Goal: Transaction & Acquisition: Purchase product/service

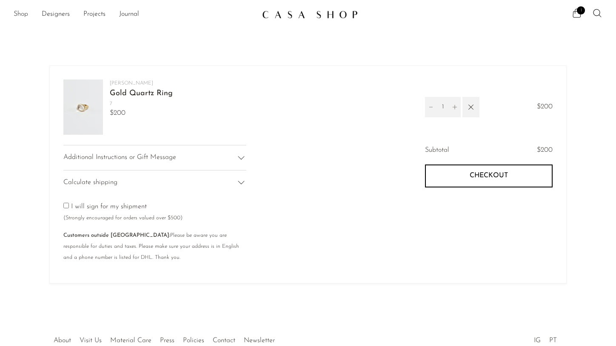
click at [22, 15] on link "Shop" at bounding box center [21, 14] width 14 height 11
click at [286, 11] on img at bounding box center [310, 14] width 96 height 9
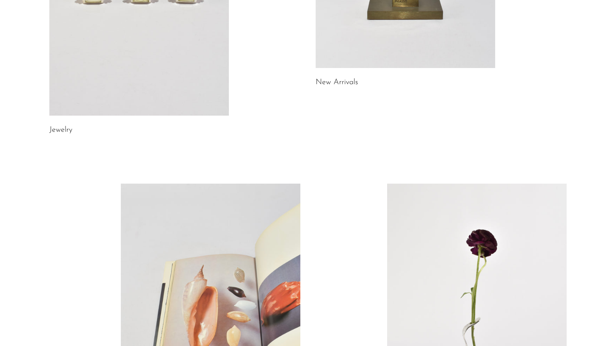
scroll to position [267, 0]
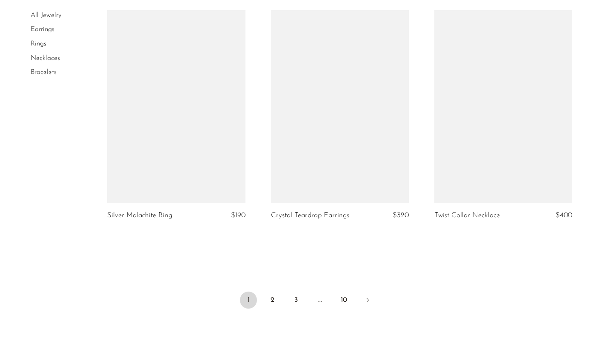
scroll to position [2659, 0]
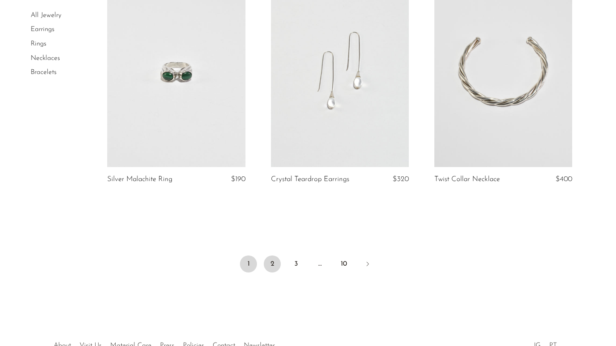
click at [266, 263] on link "2" at bounding box center [272, 264] width 17 height 17
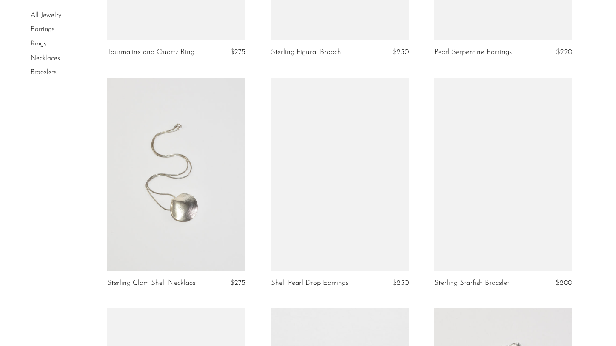
scroll to position [1894, 0]
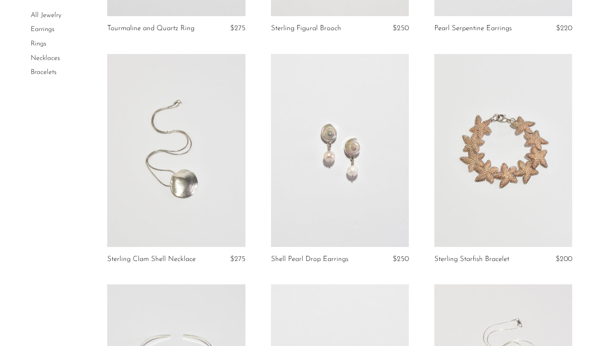
click at [359, 191] on link at bounding box center [340, 150] width 138 height 193
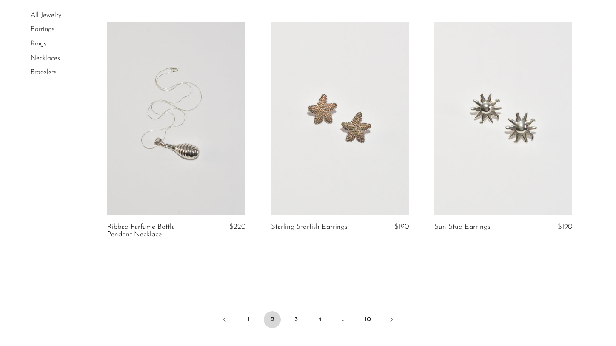
scroll to position [2630, 0]
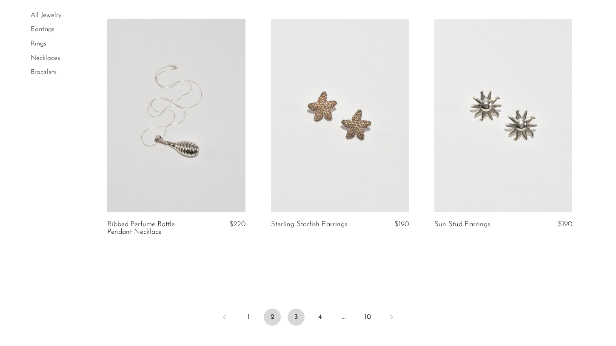
click at [296, 316] on link "3" at bounding box center [296, 317] width 17 height 17
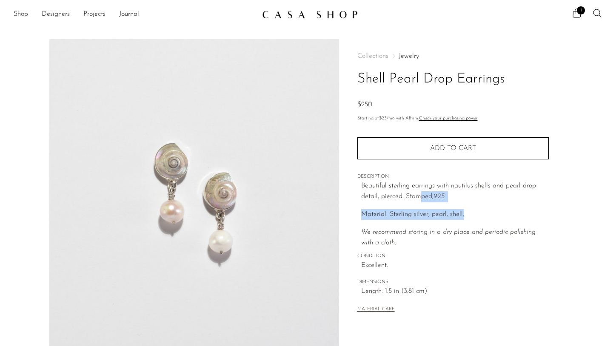
drag, startPoint x: 421, startPoint y: 195, endPoint x: 435, endPoint y: 247, distance: 53.8
click at [435, 247] on div "Beautiful sterling earrings with nautilus shells and pearl drop detail, pierced…" at bounding box center [455, 215] width 188 height 68
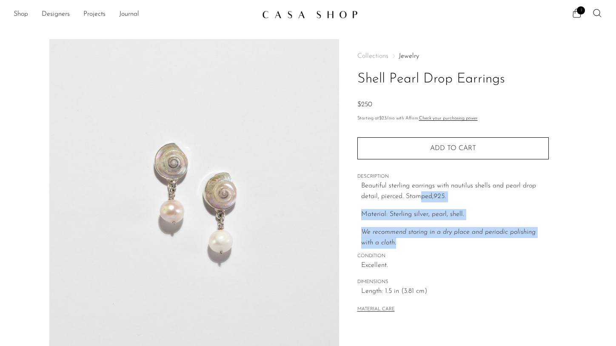
click at [438, 250] on div "Collections Jewelry Shell Pearl Drop Earrings $250 Starting at $23 /mo with Aff…" at bounding box center [452, 183] width 191 height 289
drag, startPoint x: 429, startPoint y: 192, endPoint x: 442, endPoint y: 251, distance: 60.1
click at [439, 248] on div "Beautiful sterling earrings with nautilus shells and pearl drop detail, pierced…" at bounding box center [455, 215] width 188 height 68
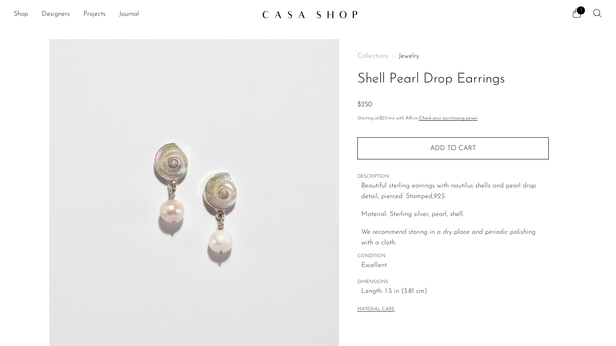
click at [442, 251] on div "Collections Jewelry Shell Pearl Drop Earrings $250 Starting at $23 /mo with Aff…" at bounding box center [452, 183] width 191 height 289
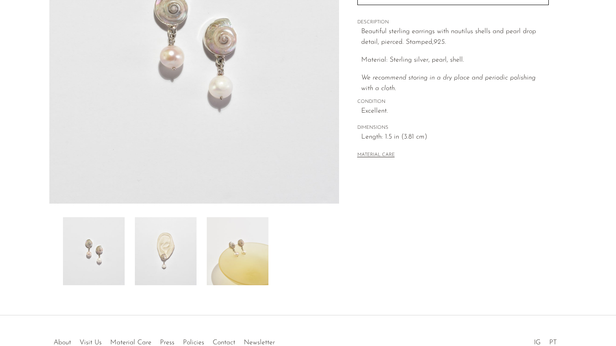
scroll to position [208, 0]
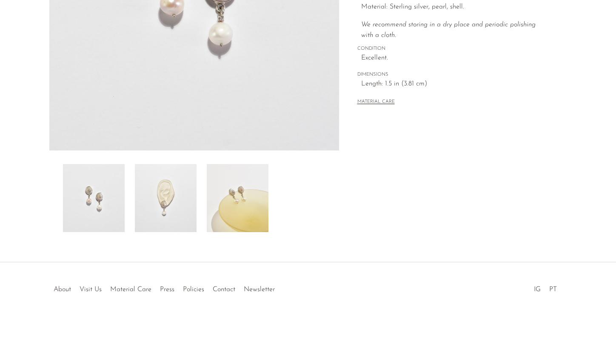
click at [170, 203] on img at bounding box center [166, 198] width 62 height 68
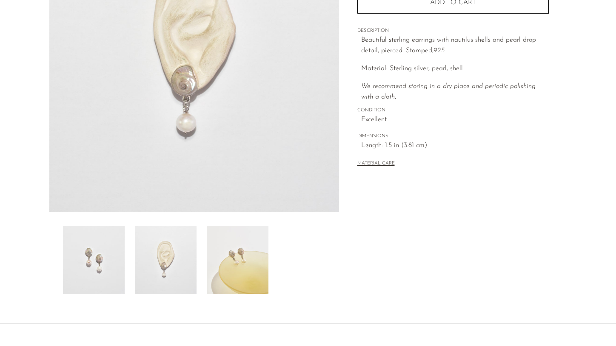
scroll to position [109, 0]
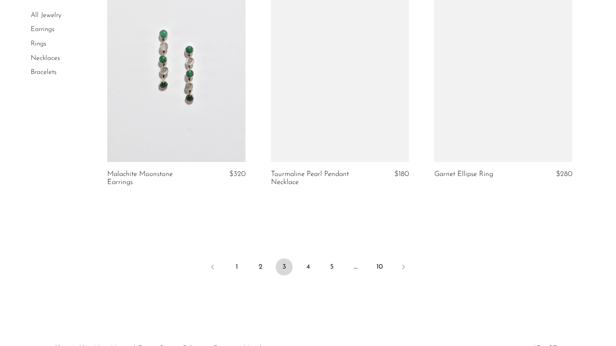
scroll to position [2721, 0]
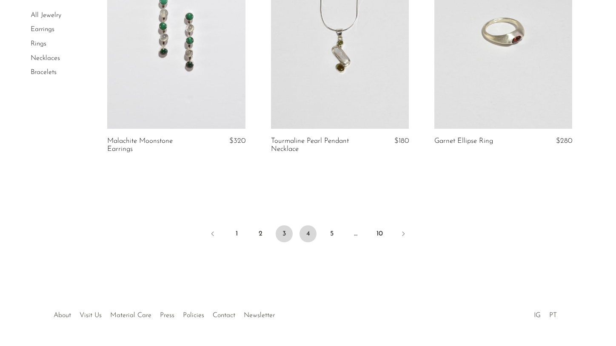
click at [310, 234] on link "4" at bounding box center [307, 233] width 17 height 17
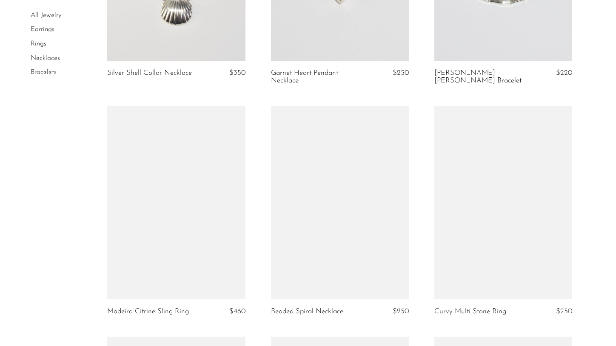
scroll to position [1903, 0]
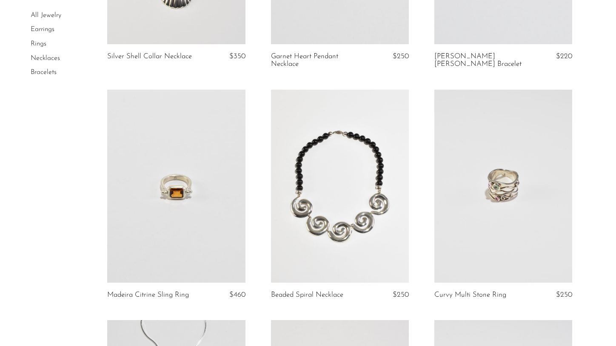
click at [373, 225] on link at bounding box center [340, 186] width 138 height 193
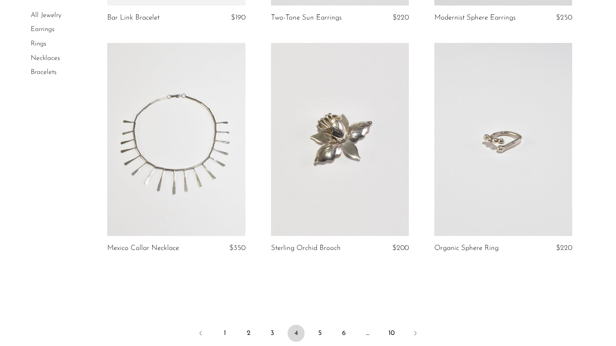
scroll to position [2696, 0]
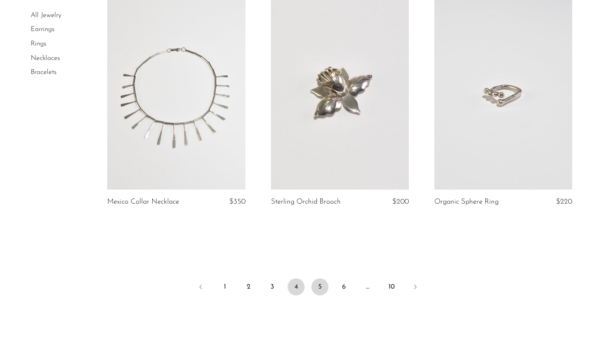
click at [323, 279] on link "5" at bounding box center [319, 287] width 17 height 17
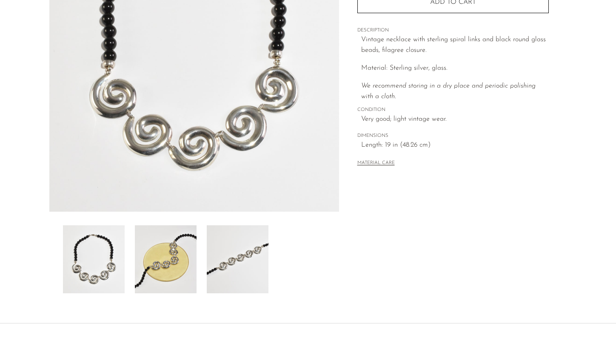
scroll to position [159, 0]
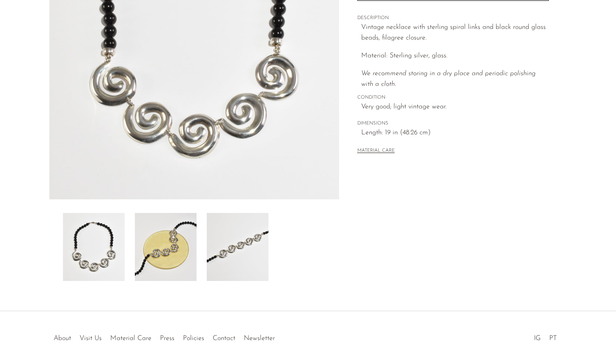
click at [231, 244] on img at bounding box center [238, 247] width 62 height 68
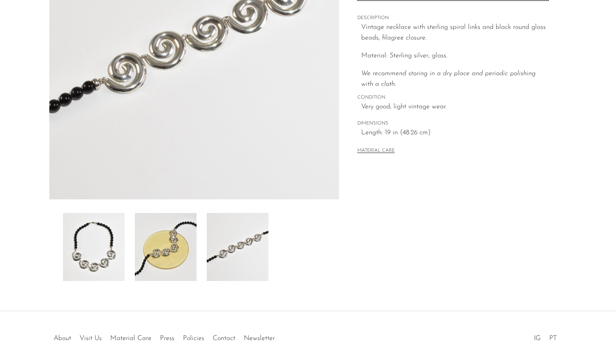
click at [185, 243] on img at bounding box center [166, 247] width 62 height 68
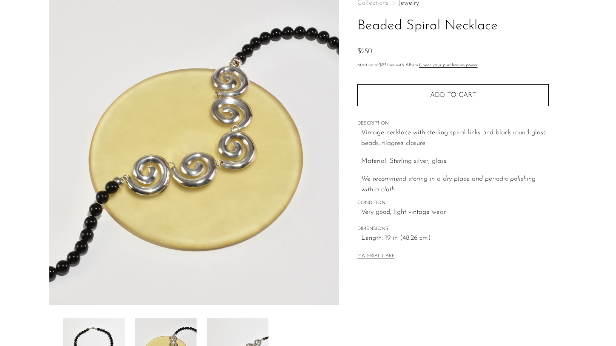
scroll to position [34, 0]
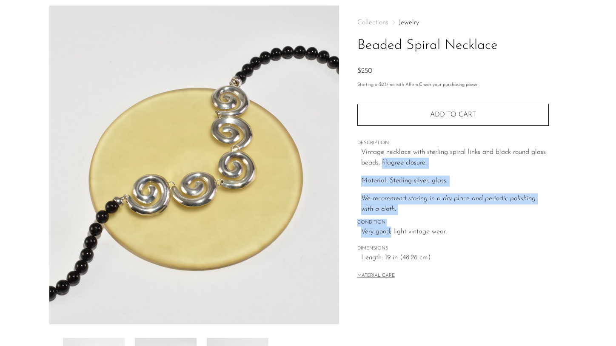
drag, startPoint x: 382, startPoint y: 167, endPoint x: 399, endPoint y: 237, distance: 71.7
click at [396, 232] on div "Collections Jewelry Beaded Spiral Necklace $250 Starting at $23 /mo with Affirm…" at bounding box center [452, 150] width 191 height 289
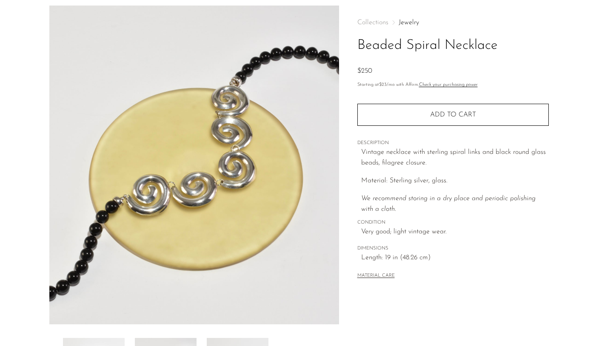
click at [399, 237] on span "Very good; light vintage wear." at bounding box center [455, 232] width 188 height 11
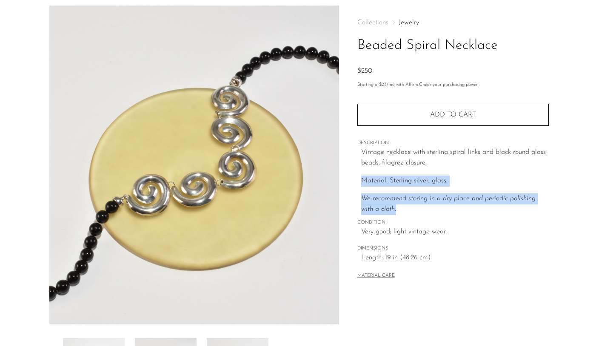
drag, startPoint x: 399, startPoint y: 173, endPoint x: 410, endPoint y: 230, distance: 58.3
click at [409, 229] on div "Collections Jewelry Beaded Spiral Necklace $250 Starting at $23 /mo with Affirm…" at bounding box center [452, 150] width 191 height 289
click at [410, 230] on span "Very good; light vintage wear." at bounding box center [455, 232] width 188 height 11
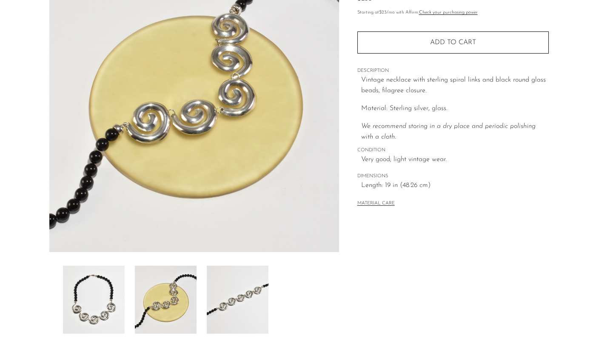
scroll to position [208, 0]
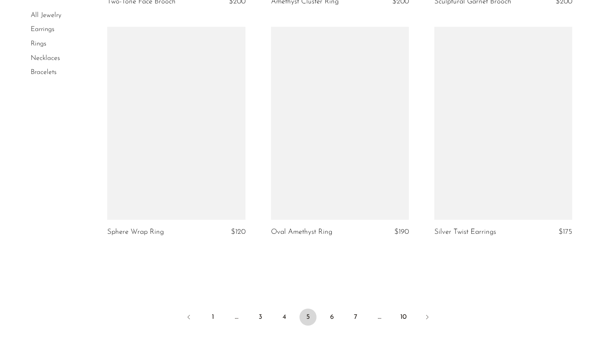
scroll to position [2722, 0]
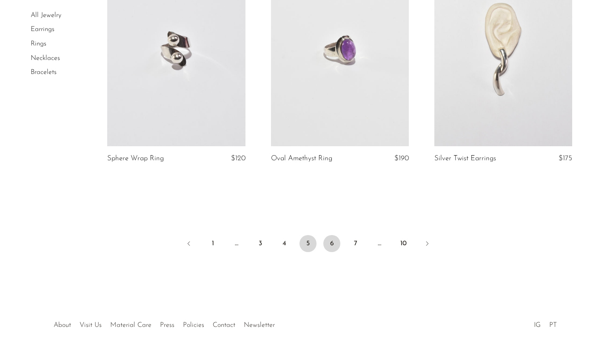
click at [333, 241] on link "6" at bounding box center [331, 243] width 17 height 17
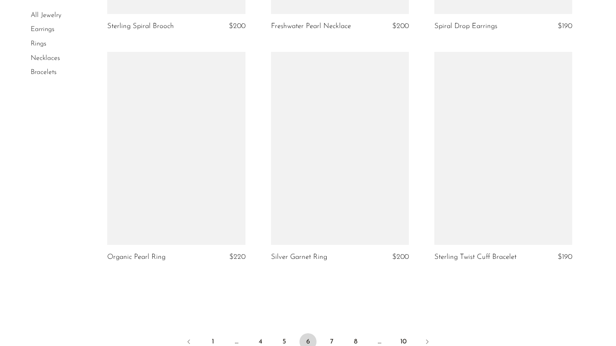
scroll to position [2612, 0]
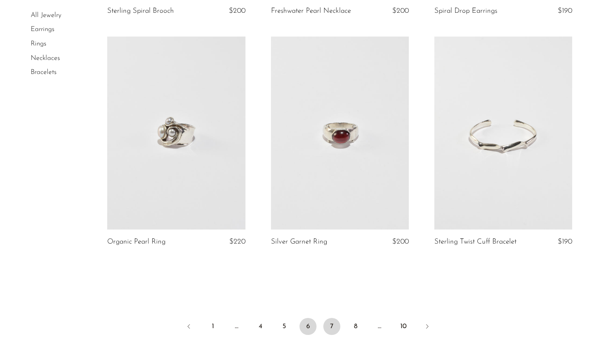
click at [337, 325] on link "7" at bounding box center [331, 326] width 17 height 17
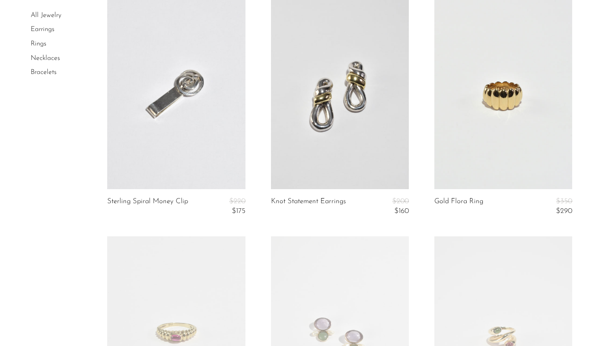
scroll to position [1289, 0]
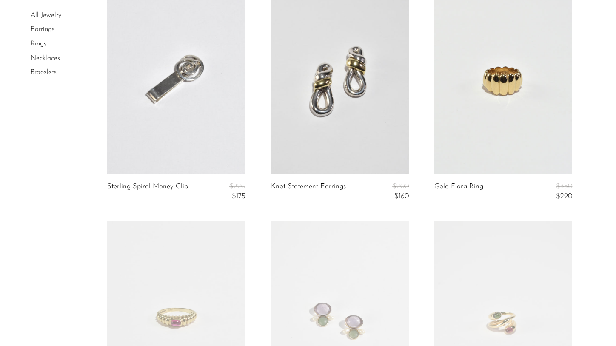
click at [494, 143] on link at bounding box center [503, 77] width 138 height 193
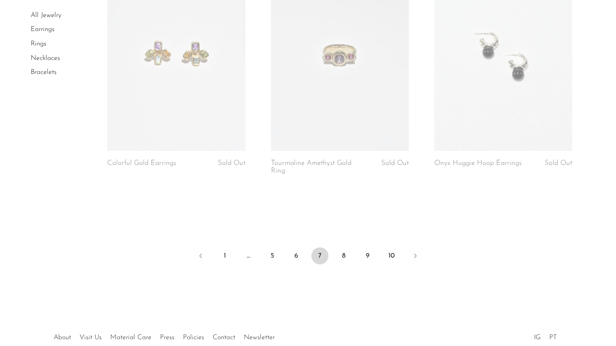
scroll to position [2756, 0]
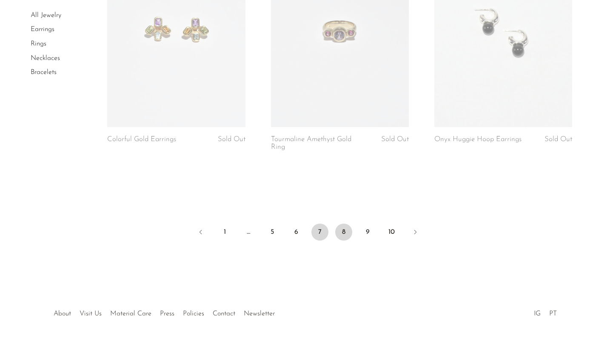
click at [345, 235] on link "8" at bounding box center [343, 232] width 17 height 17
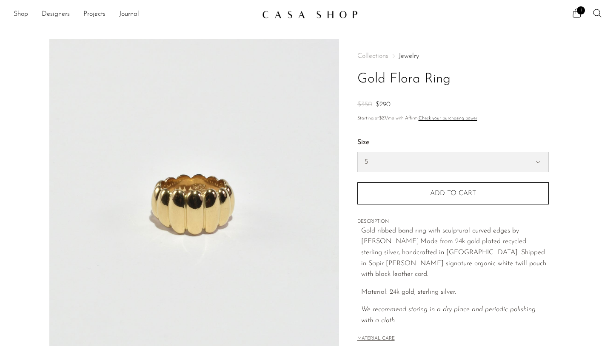
click at [382, 159] on select "5 6 7" at bounding box center [453, 162] width 191 height 20
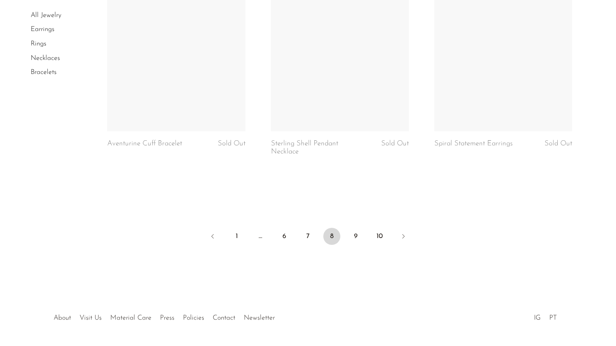
scroll to position [2731, 0]
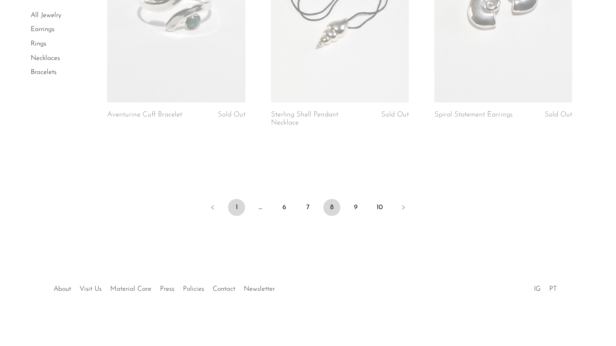
click at [236, 208] on link "1" at bounding box center [236, 207] width 17 height 17
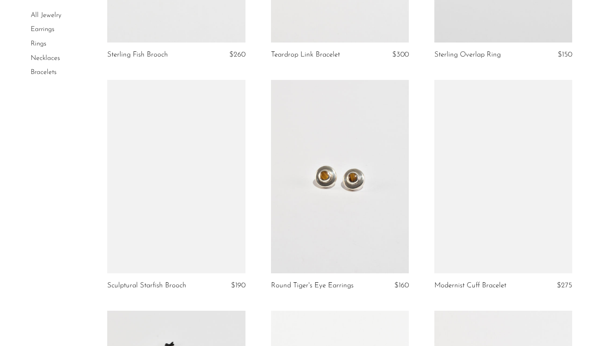
scroll to position [967, 0]
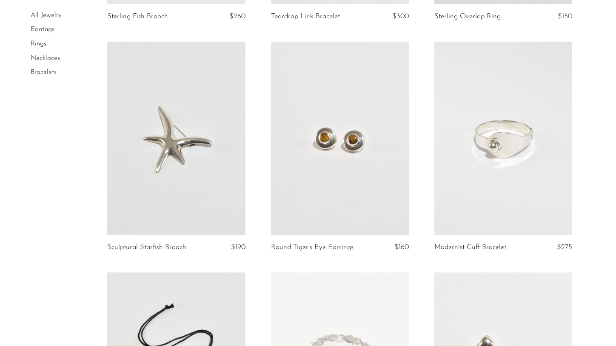
click at [374, 192] on link at bounding box center [340, 138] width 138 height 193
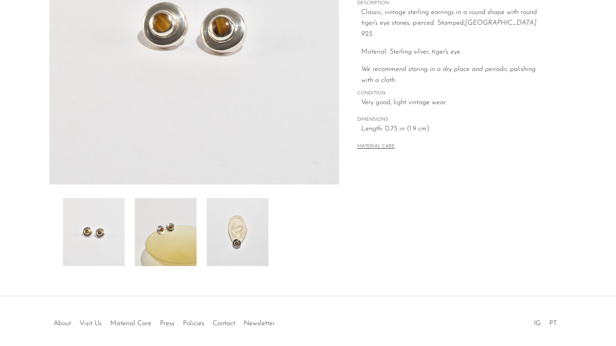
scroll to position [197, 0]
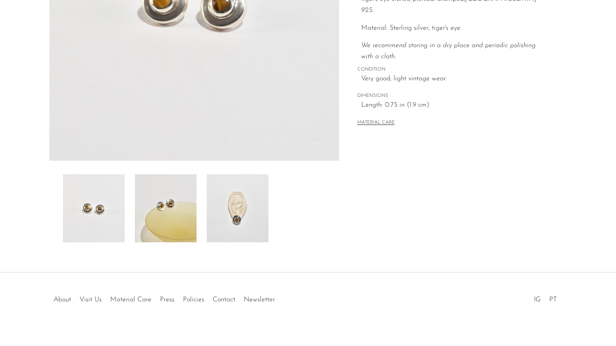
click at [228, 216] on img at bounding box center [238, 208] width 62 height 68
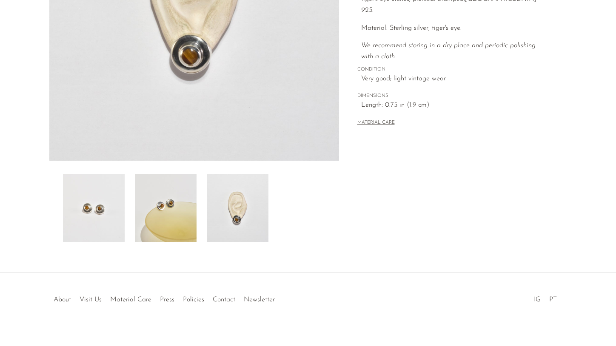
scroll to position [193, 0]
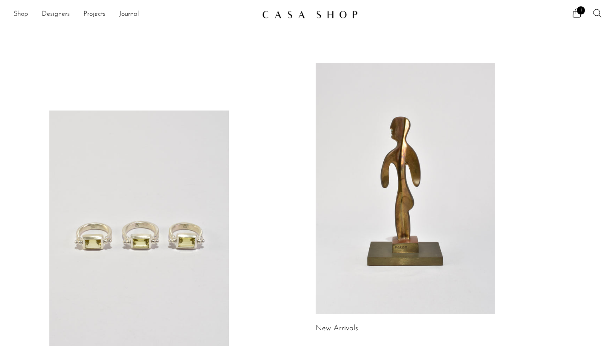
click at [597, 10] on icon at bounding box center [597, 13] width 10 height 10
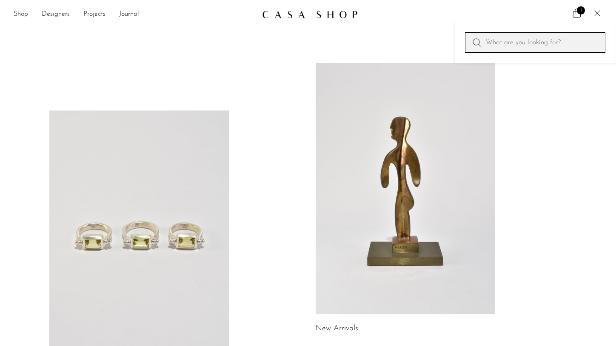
paste input "Gold Quartz Ring"
type input "Gold Quartz Ring"
